Goal: Navigation & Orientation: Find specific page/section

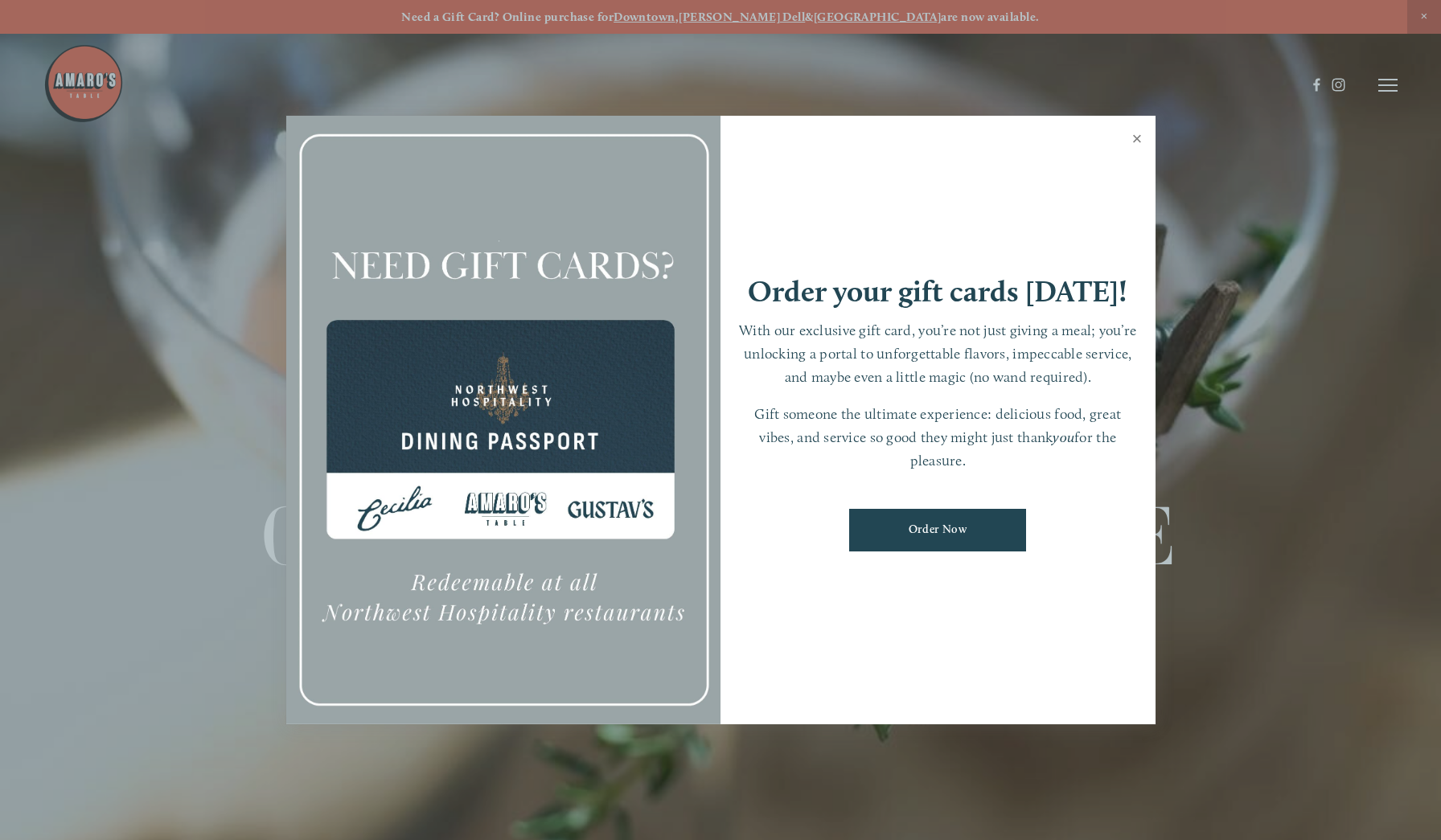
click at [1136, 142] on link "Close" at bounding box center [1137, 141] width 32 height 45
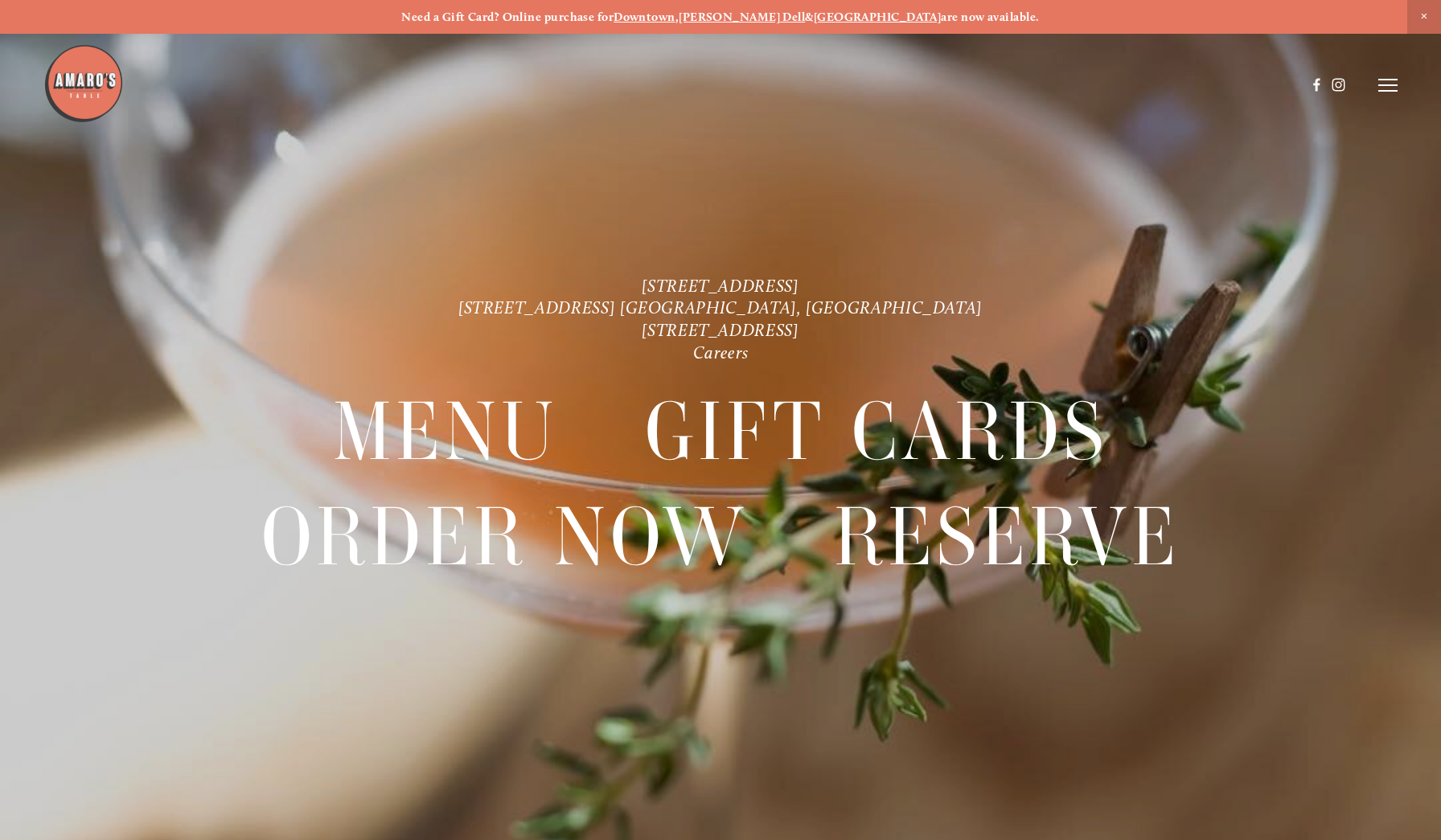
click at [675, 19] on strong "Downtown" at bounding box center [645, 16] width 62 height 15
click at [1390, 91] on line at bounding box center [1388, 91] width 19 height 0
click at [1066, 85] on span "Menu" at bounding box center [1066, 84] width 32 height 15
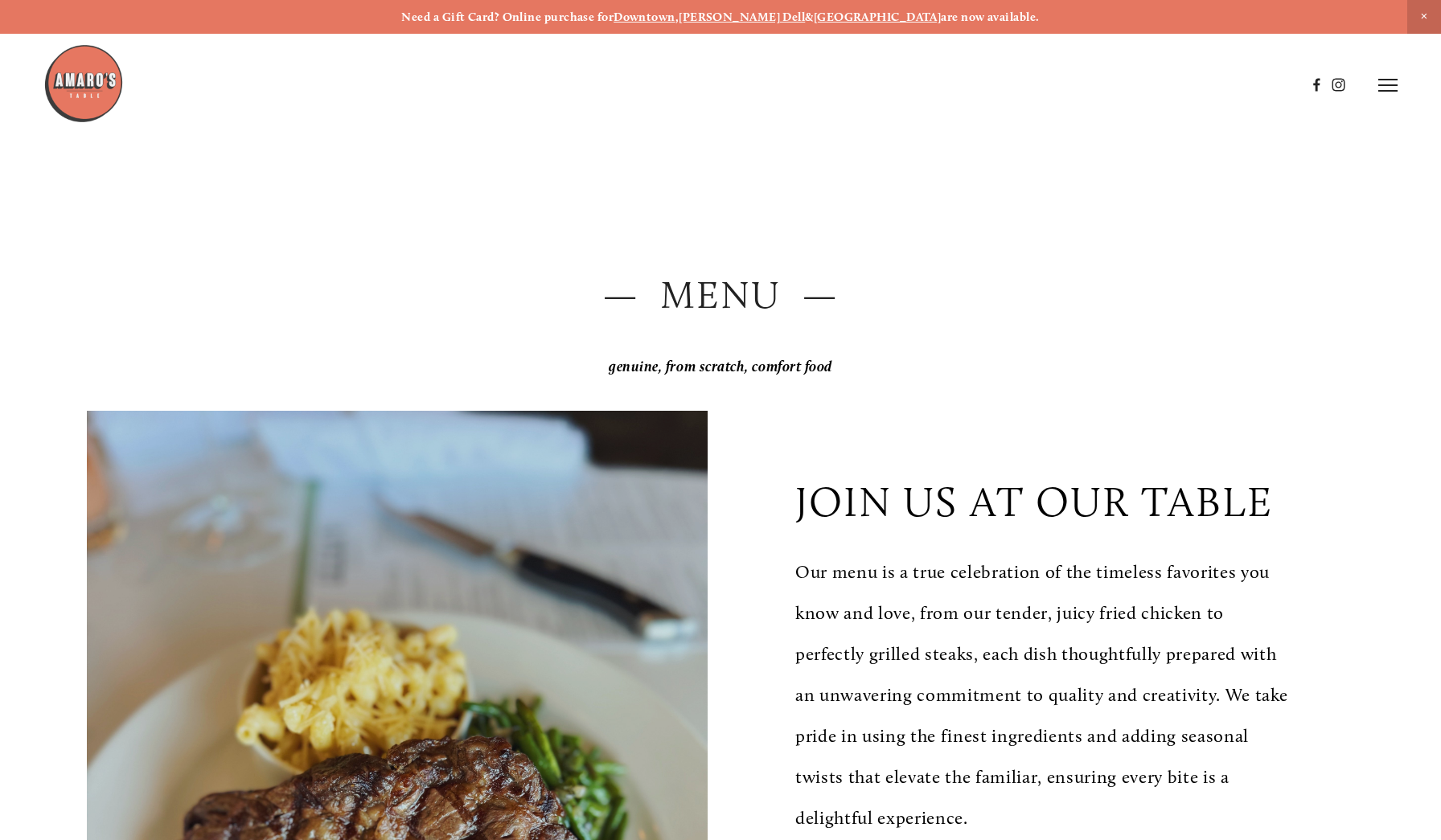
click at [1385, 85] on line at bounding box center [1388, 85] width 19 height 0
click at [1215, 82] on span "Gallery" at bounding box center [1222, 84] width 39 height 15
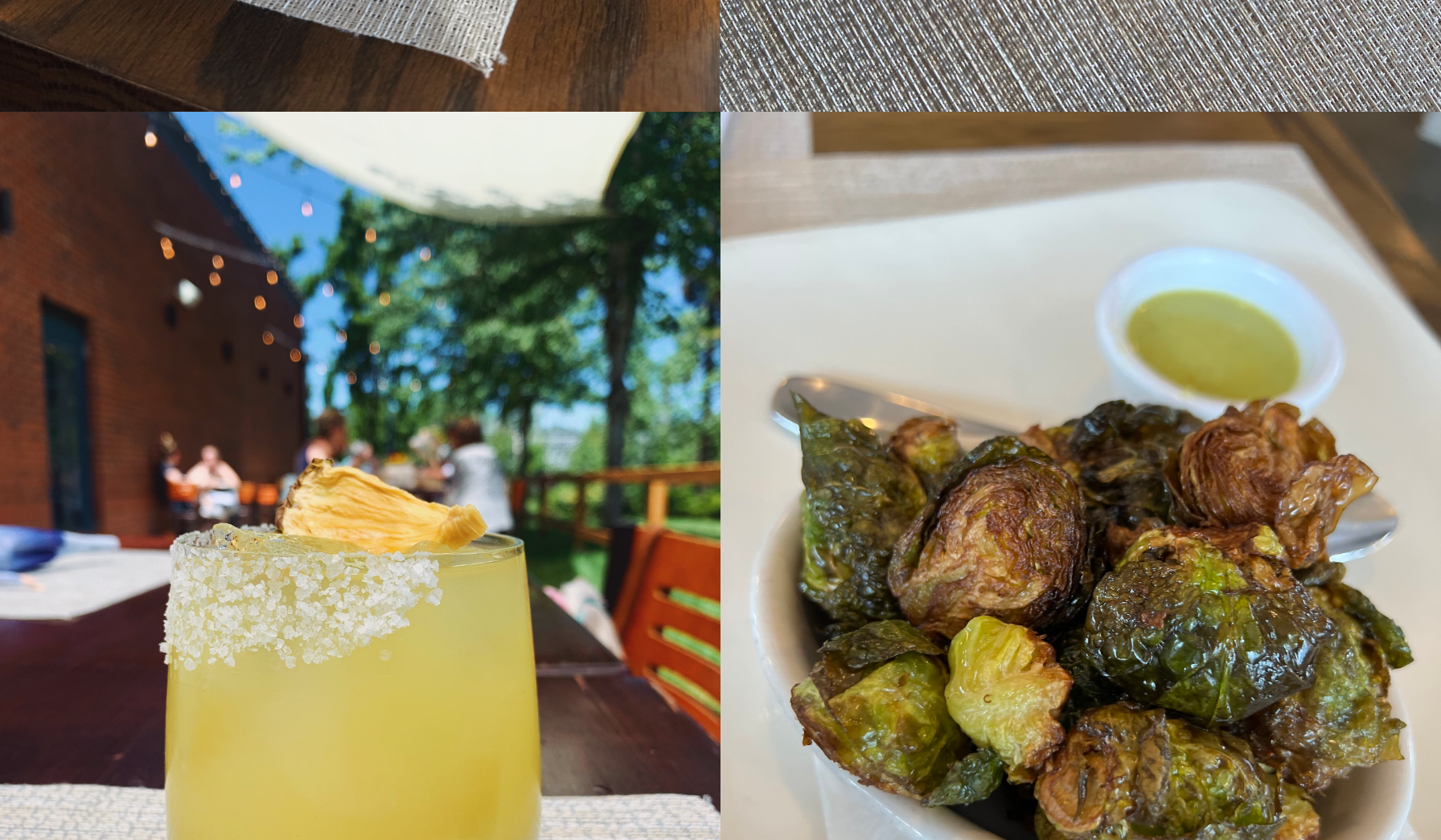
scroll to position [27200, 0]
